Goal: Information Seeking & Learning: Learn about a topic

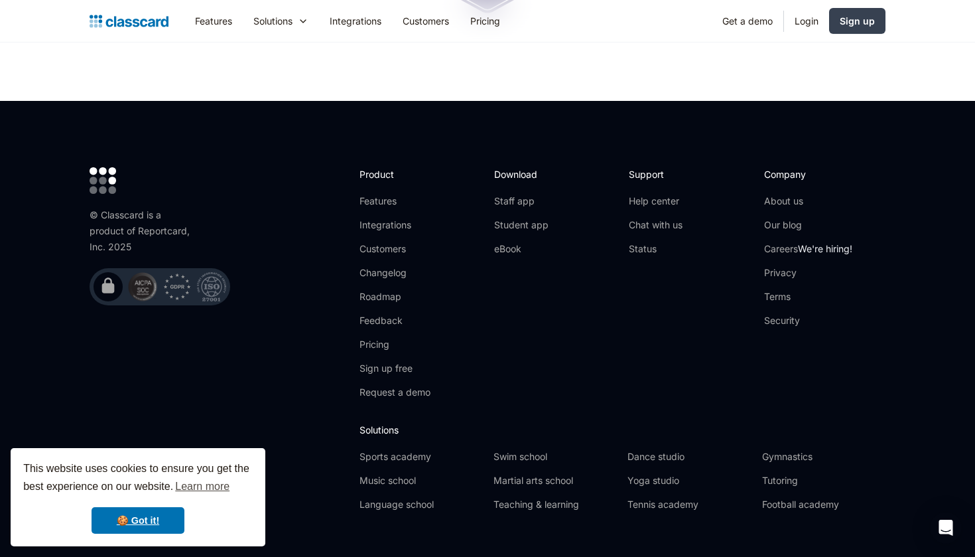
scroll to position [4406, 0]
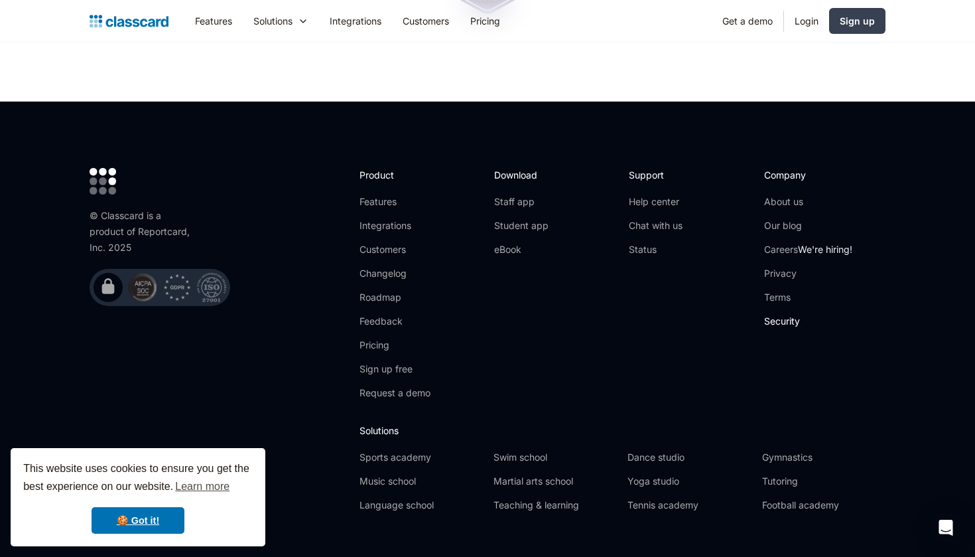
click at [785, 314] on link "Security" at bounding box center [808, 320] width 88 height 13
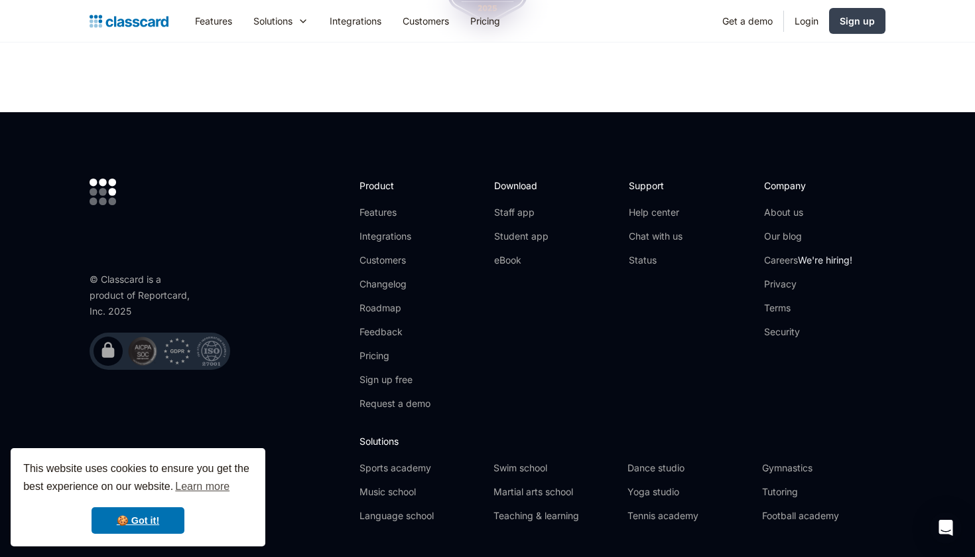
scroll to position [1958, 0]
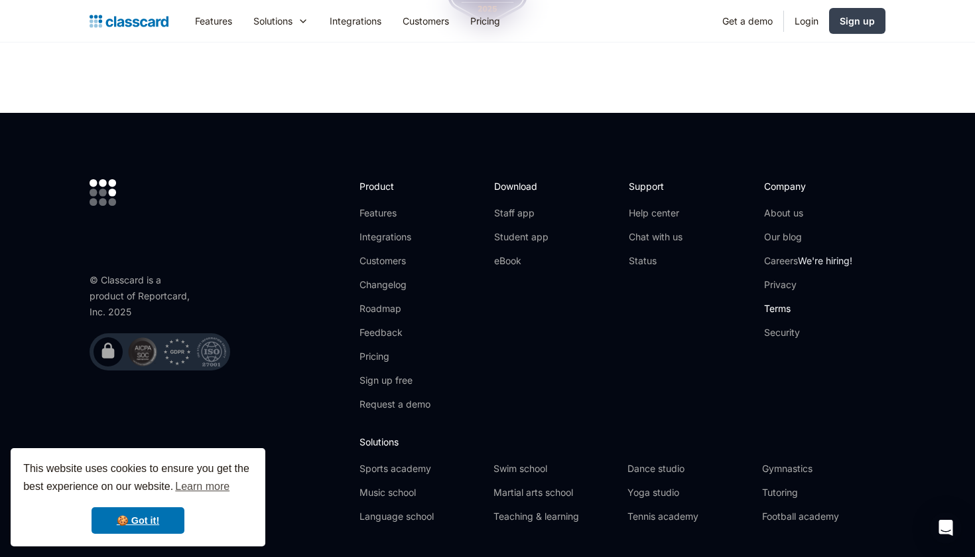
click at [781, 302] on link "Terms" at bounding box center [808, 308] width 88 height 13
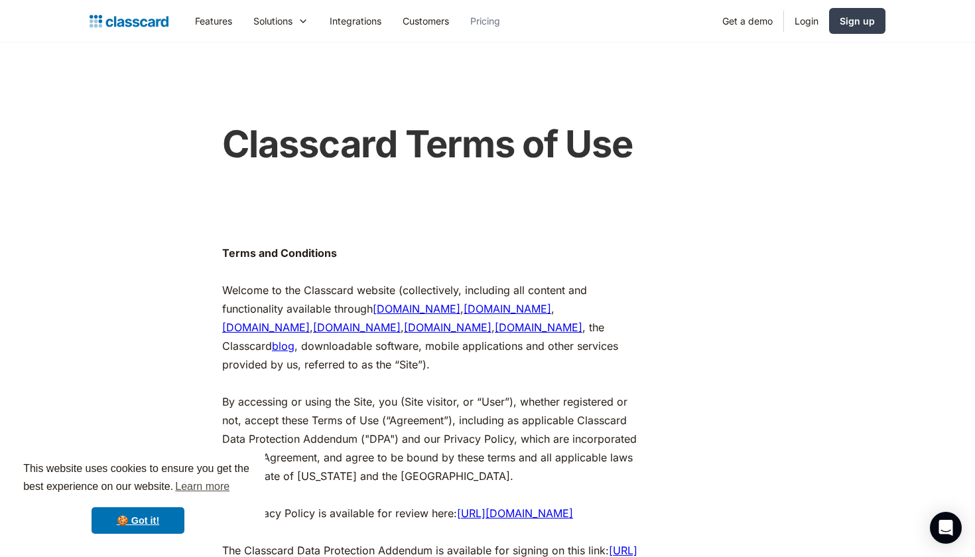
click at [487, 23] on link "Pricing" at bounding box center [485, 21] width 51 height 30
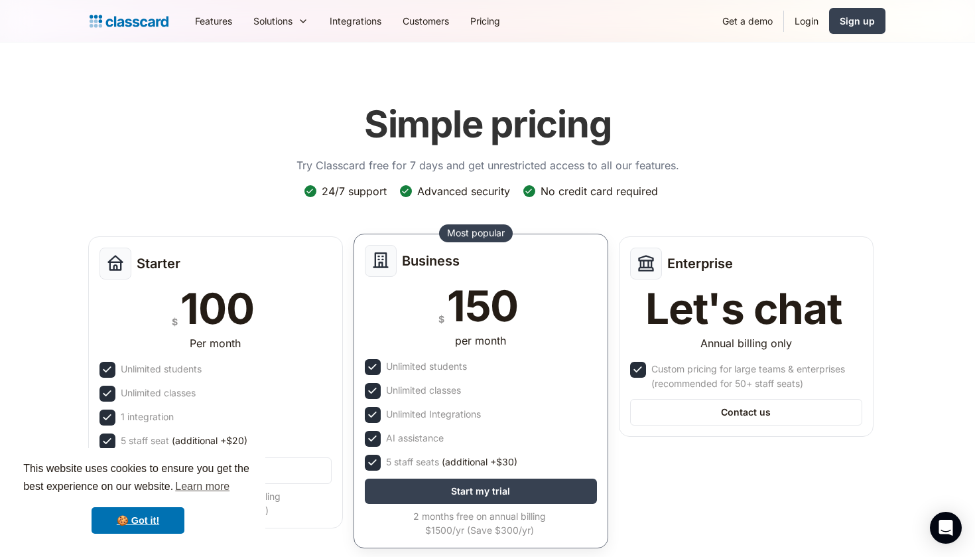
scroll to position [-1, 0]
